Goal: Task Accomplishment & Management: Manage account settings

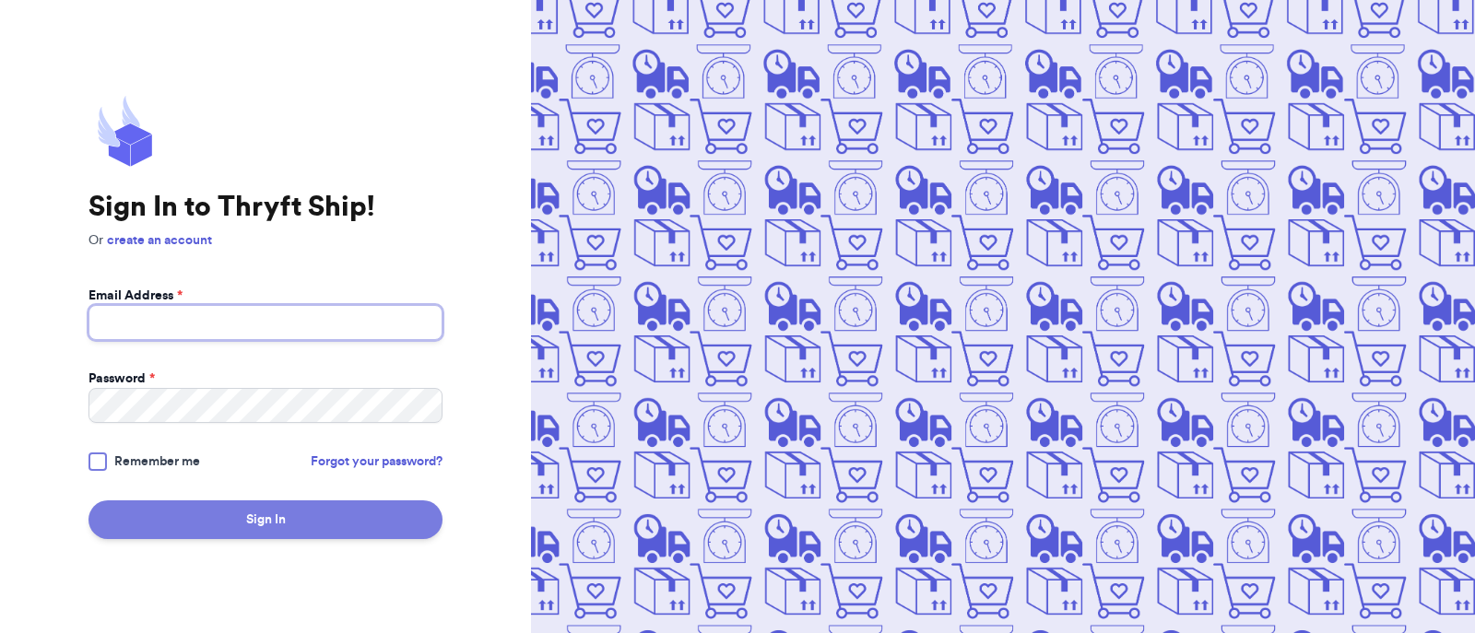
type input "[EMAIL_ADDRESS][DOMAIN_NAME]"
click at [303, 531] on button "Sign In" at bounding box center [266, 520] width 354 height 39
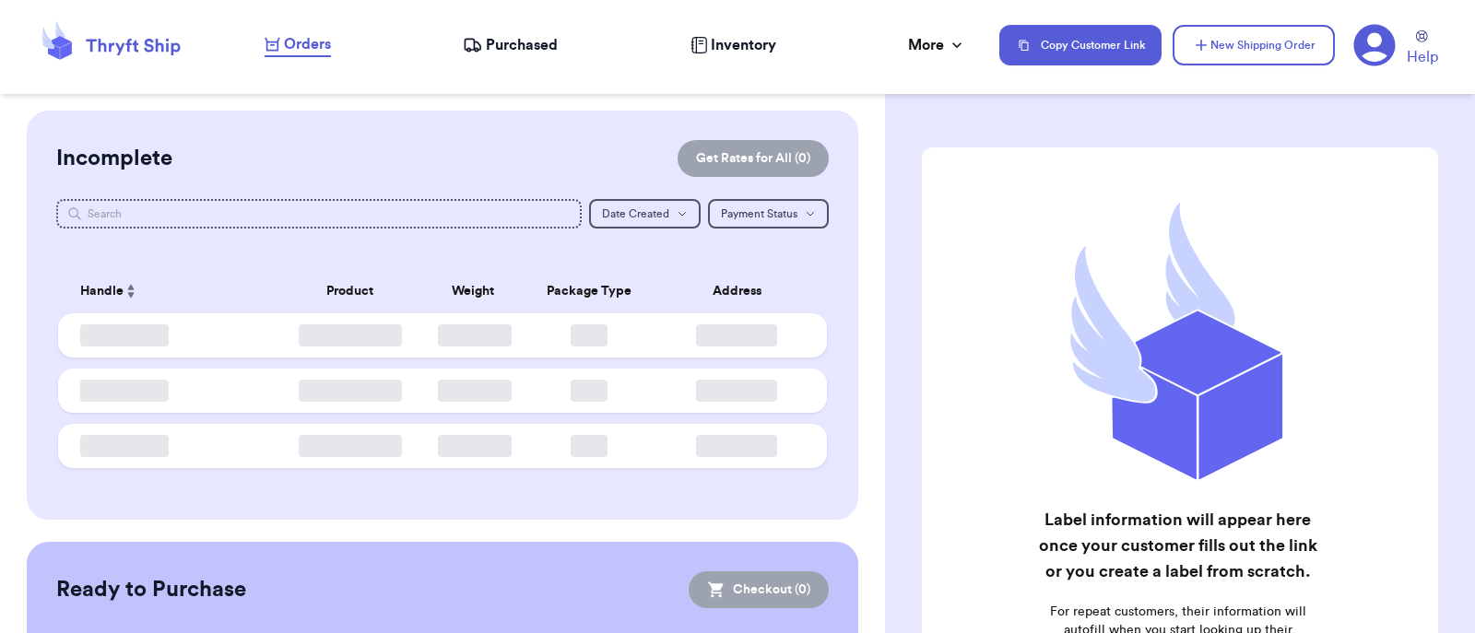
checkbox input "false"
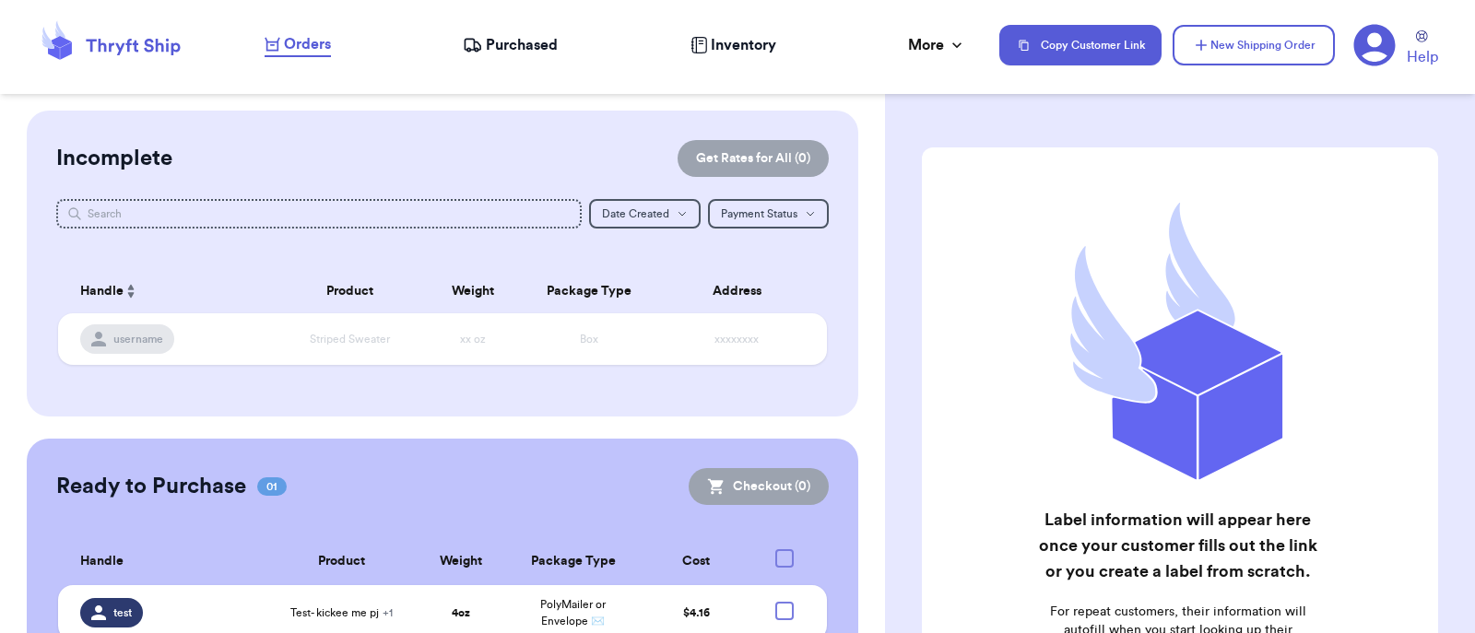
click at [552, 58] on nav "Orders Purchased Inventory More Stats Completed Orders Copy Customer Link New S…" at bounding box center [860, 45] width 1229 height 61
click at [512, 42] on span "Purchased" at bounding box center [522, 45] width 72 height 22
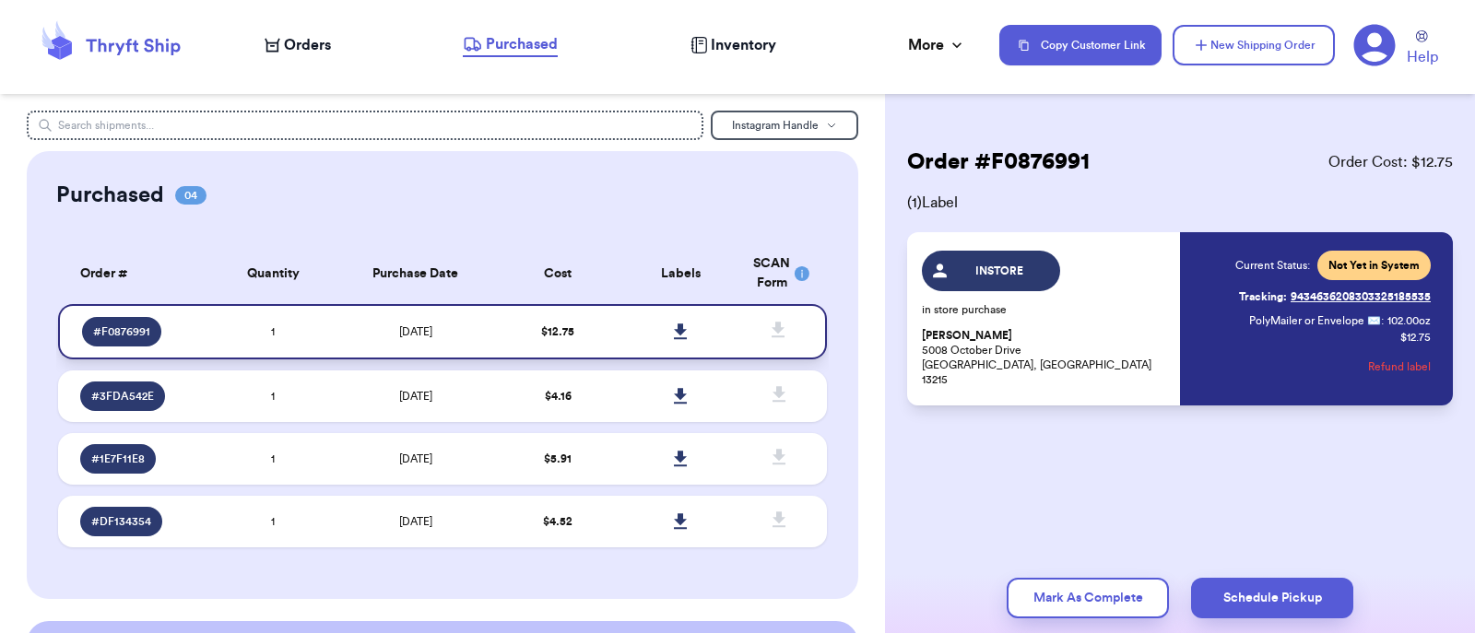
click at [679, 329] on link at bounding box center [681, 332] width 41 height 41
